Goal: Task Accomplishment & Management: Manage account settings

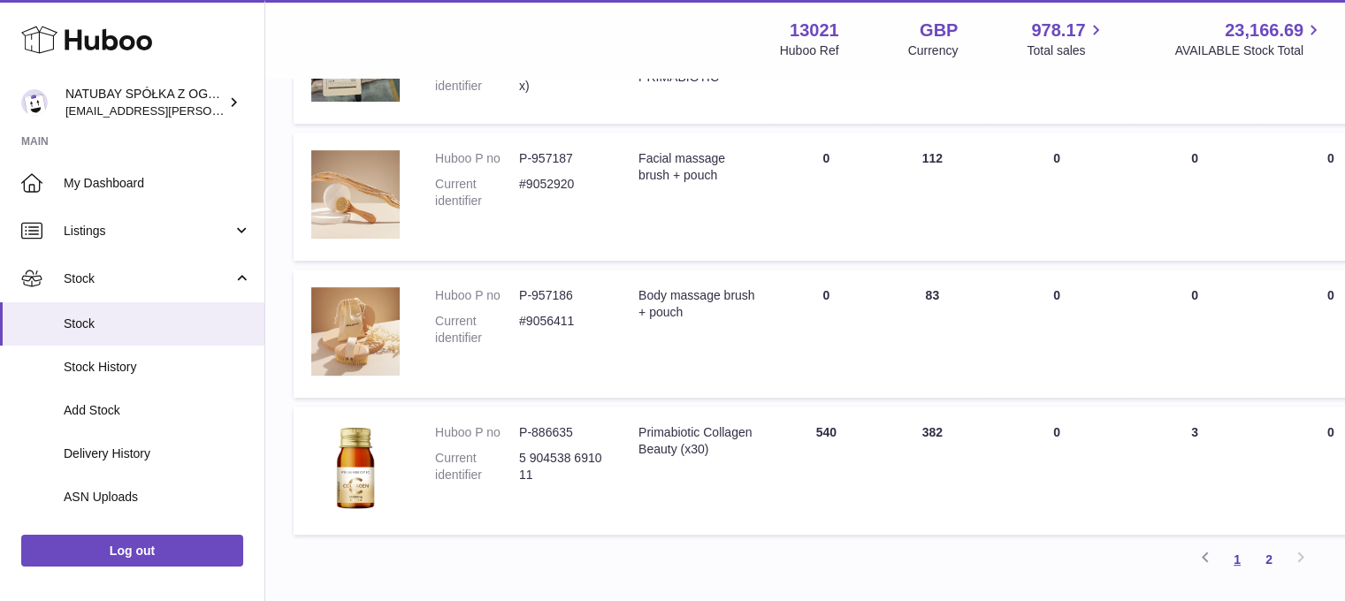
click at [1241, 576] on link "1" at bounding box center [1237, 560] width 32 height 32
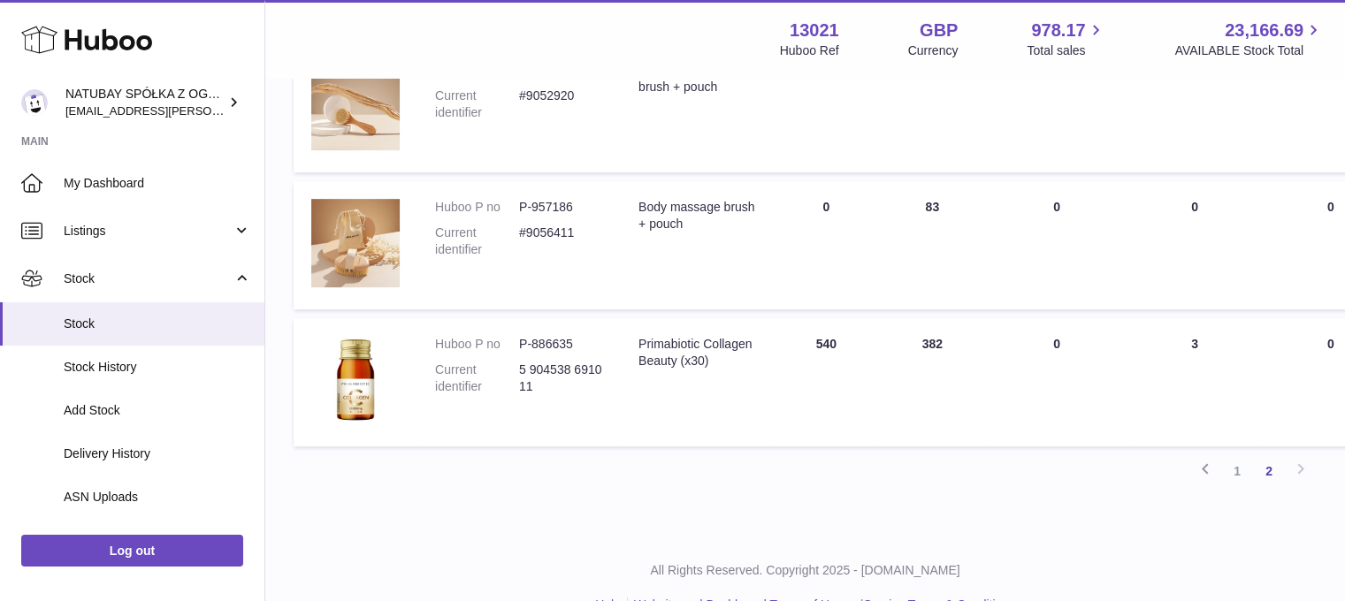
scroll to position [852, 0]
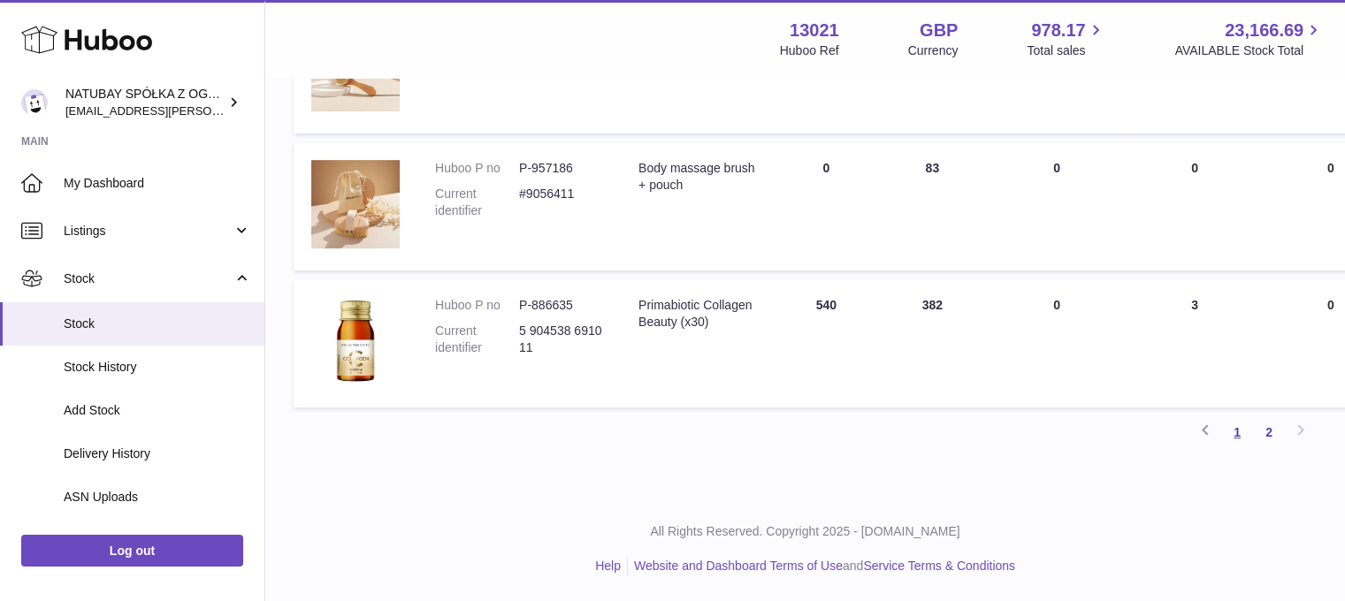
click at [1248, 430] on link "1" at bounding box center [1237, 433] width 32 height 32
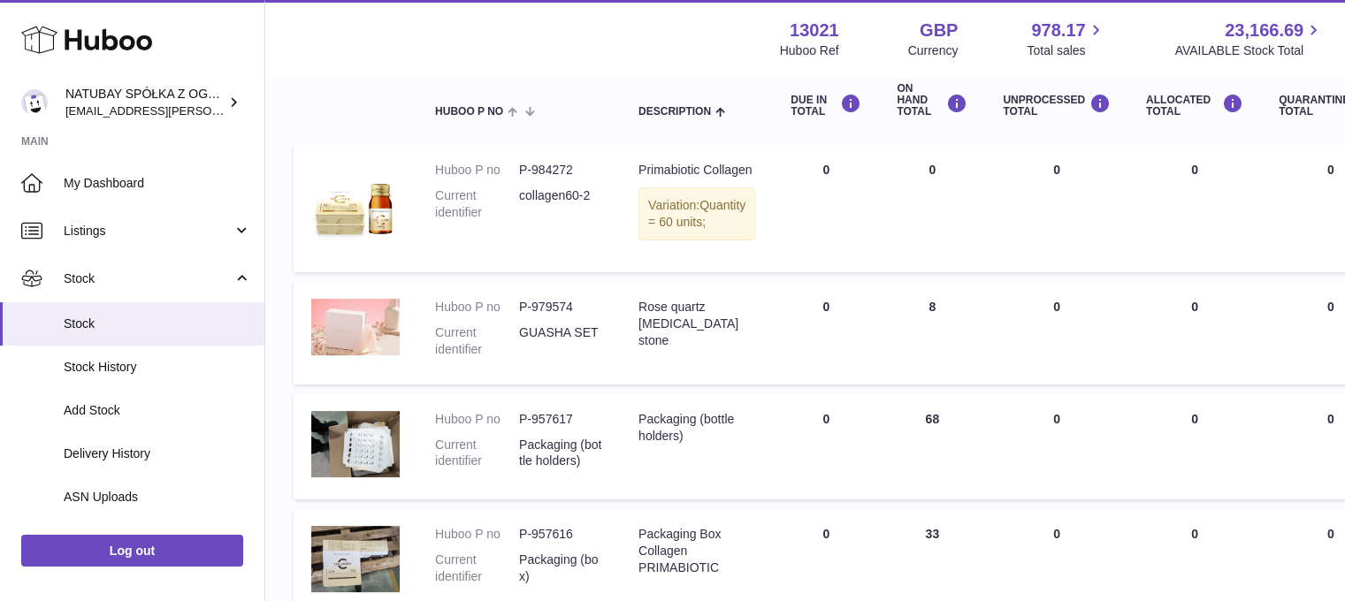
scroll to position [80, 0]
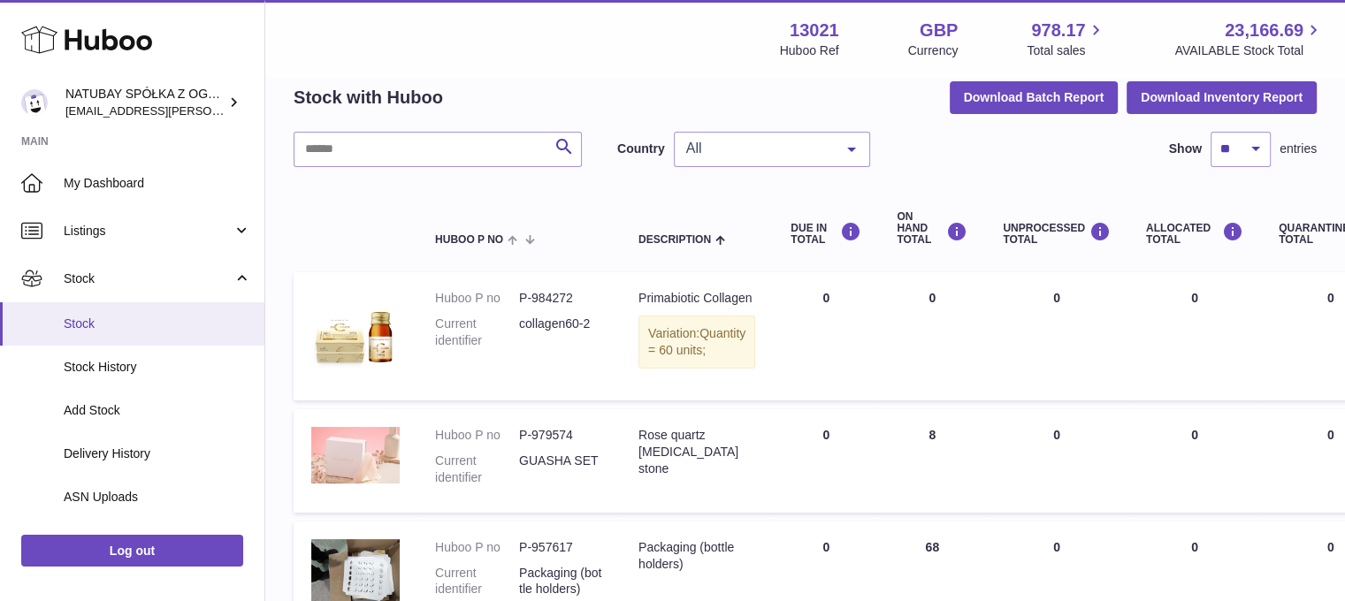
click at [76, 307] on link "Stock" at bounding box center [132, 323] width 264 height 43
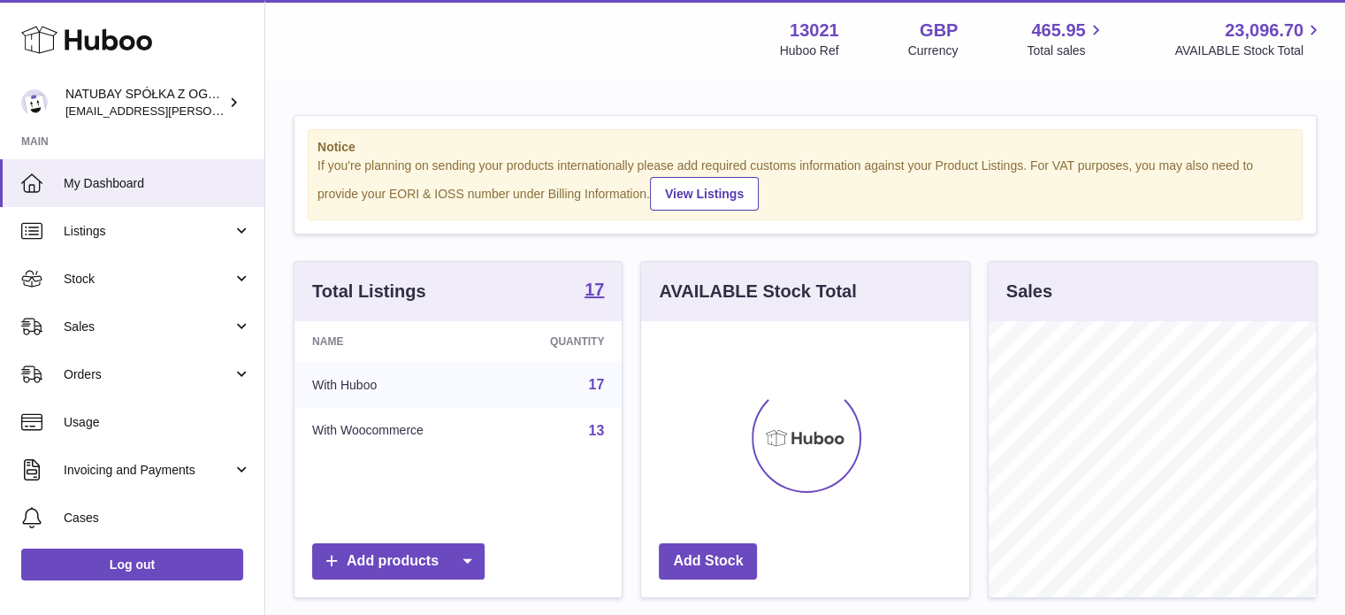
scroll to position [276, 328]
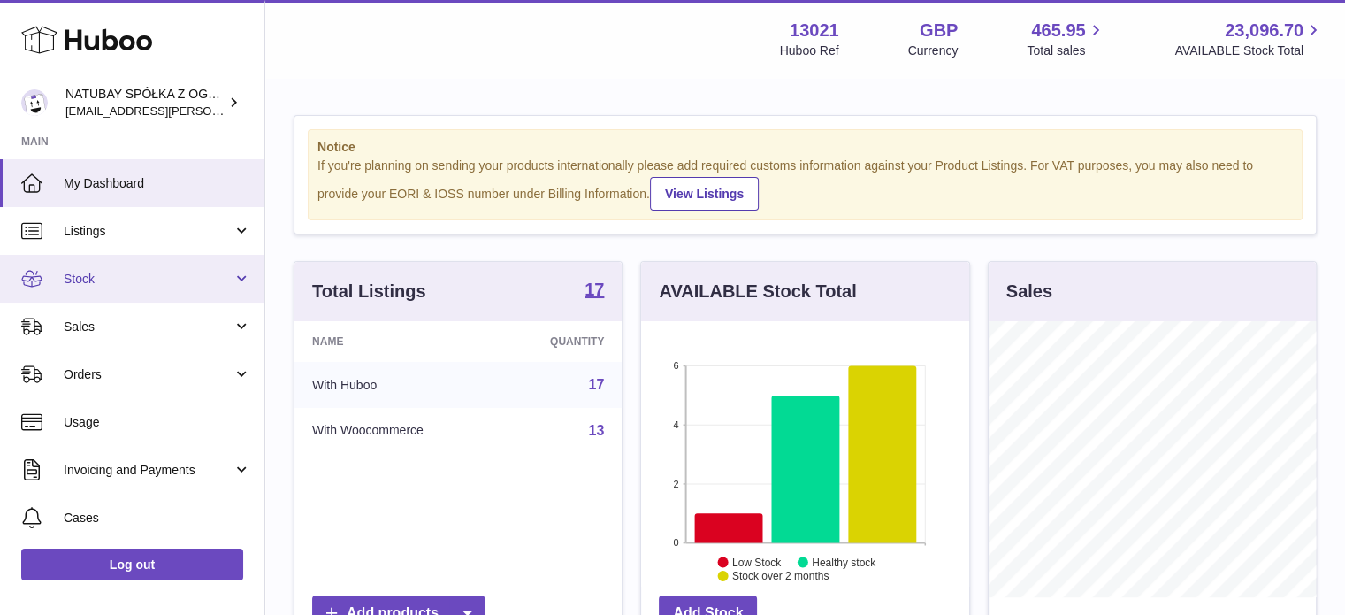
click at [196, 279] on span "Stock" at bounding box center [148, 279] width 169 height 17
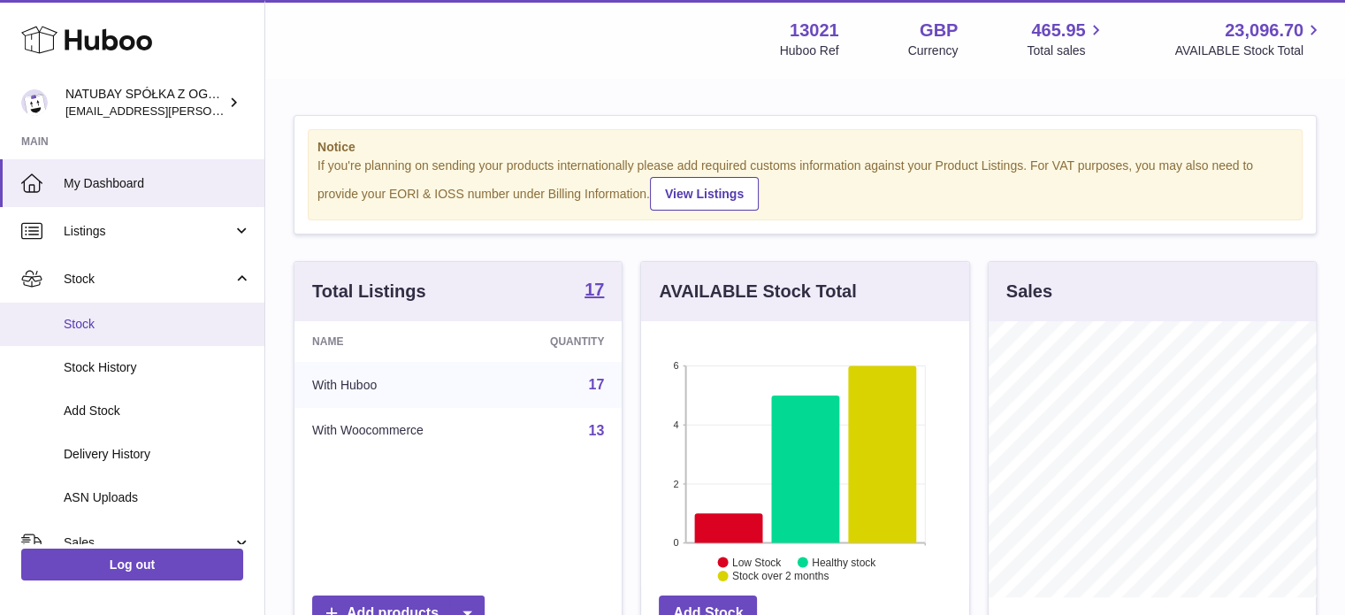
click at [156, 320] on span "Stock" at bounding box center [157, 324] width 187 height 17
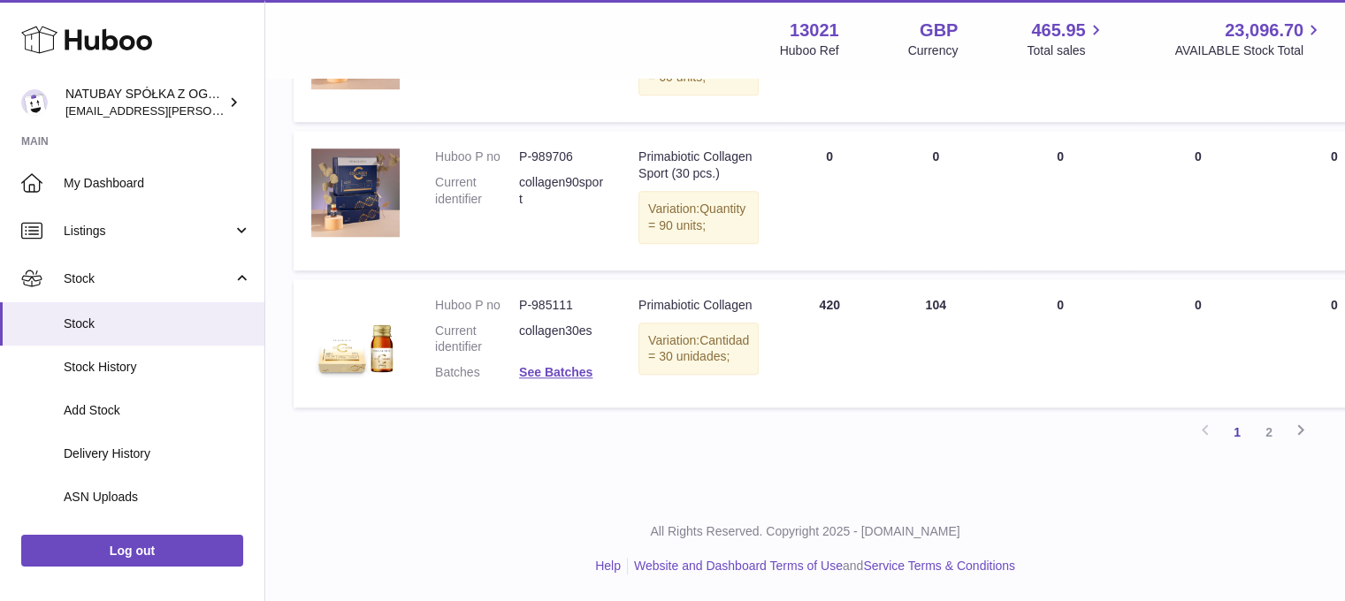
scroll to position [1555, 0]
